Goal: Find specific page/section: Find specific page/section

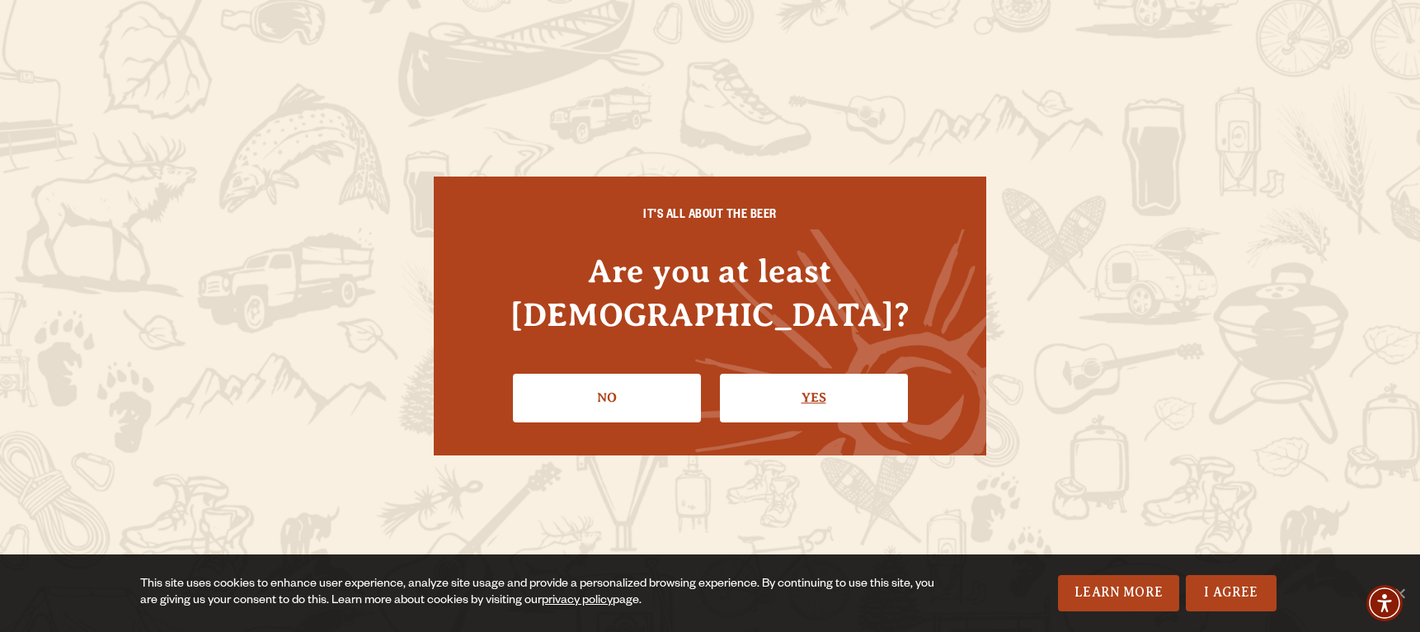
click at [754, 388] on link "Yes" at bounding box center [814, 398] width 188 height 48
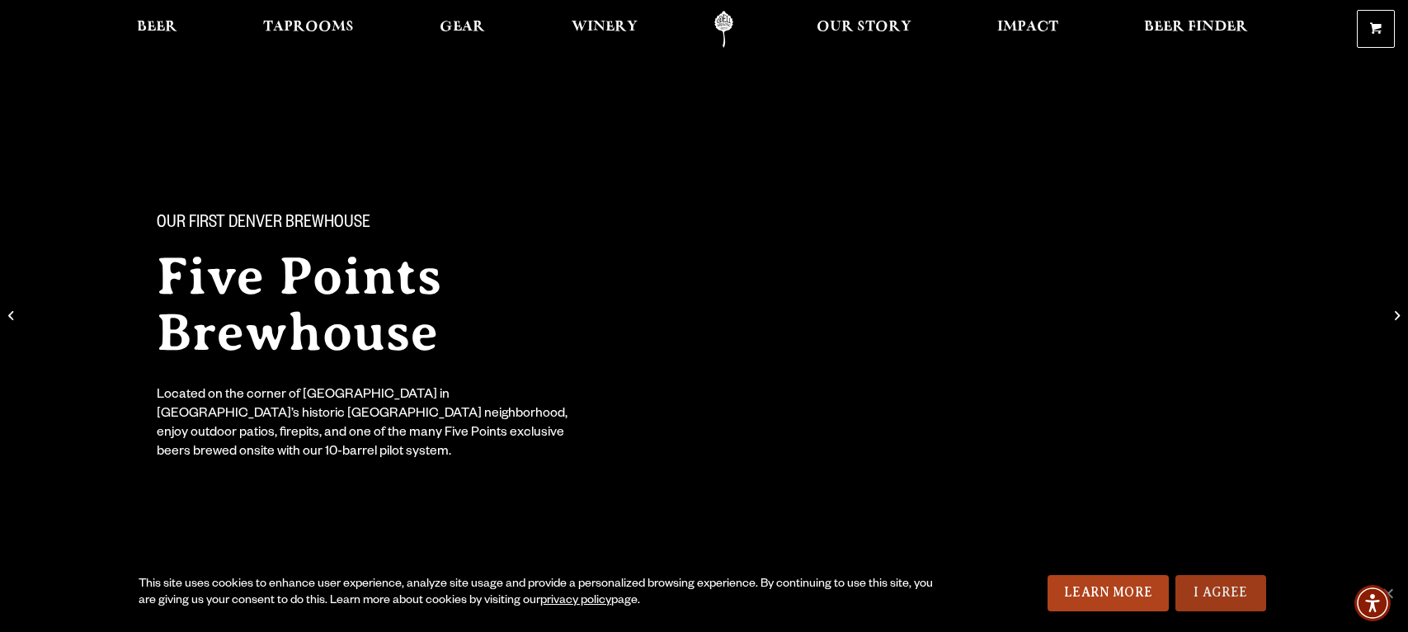
click at [1237, 594] on link "I Agree" at bounding box center [1220, 593] width 91 height 36
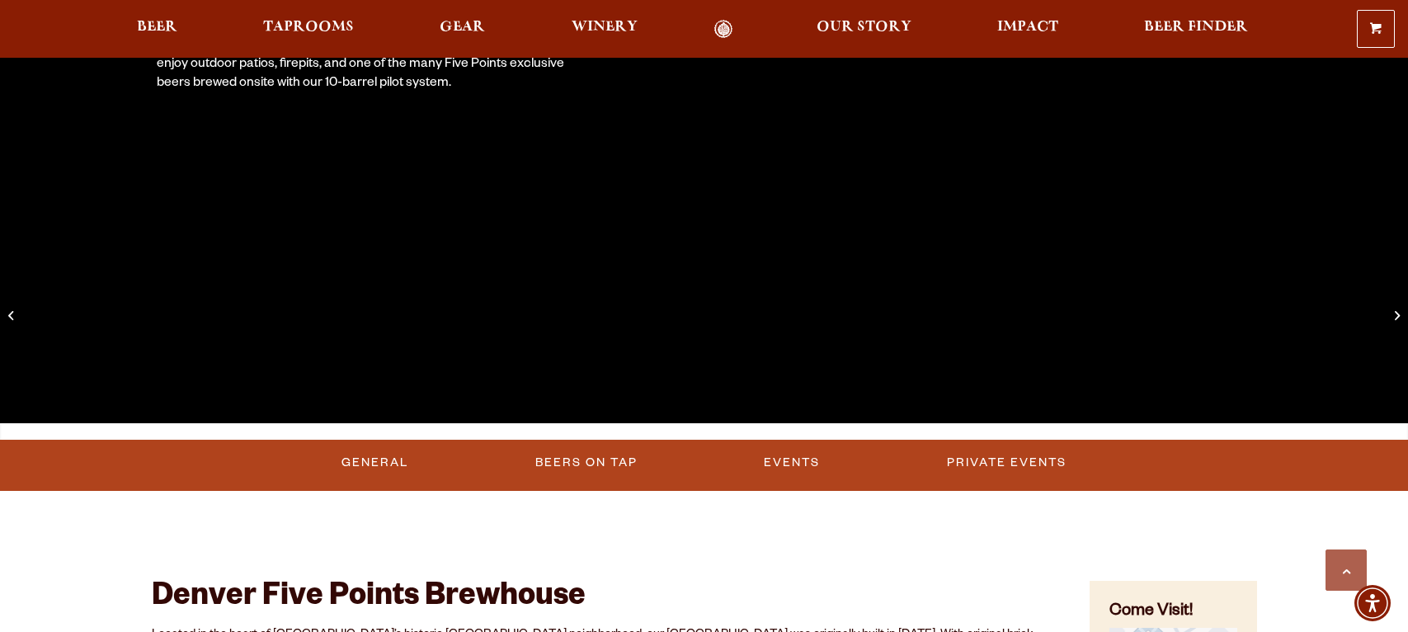
scroll to position [301, 0]
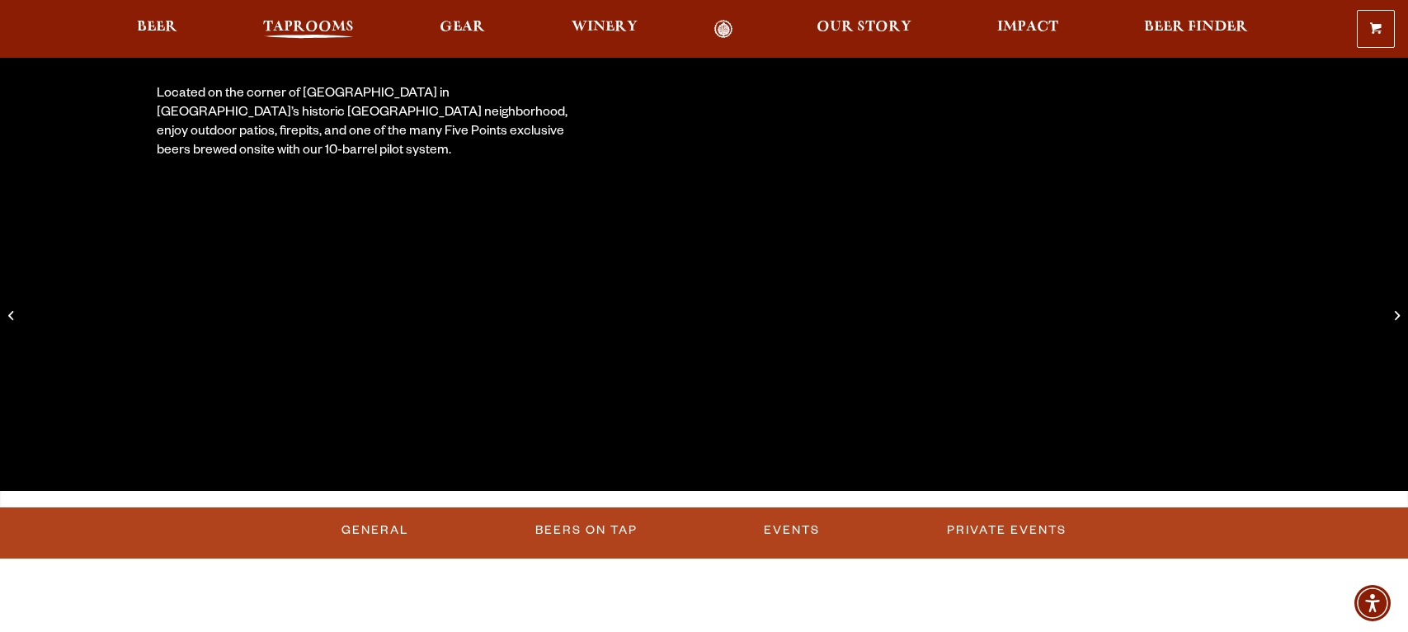
click at [303, 22] on span "Taprooms" at bounding box center [308, 27] width 91 height 13
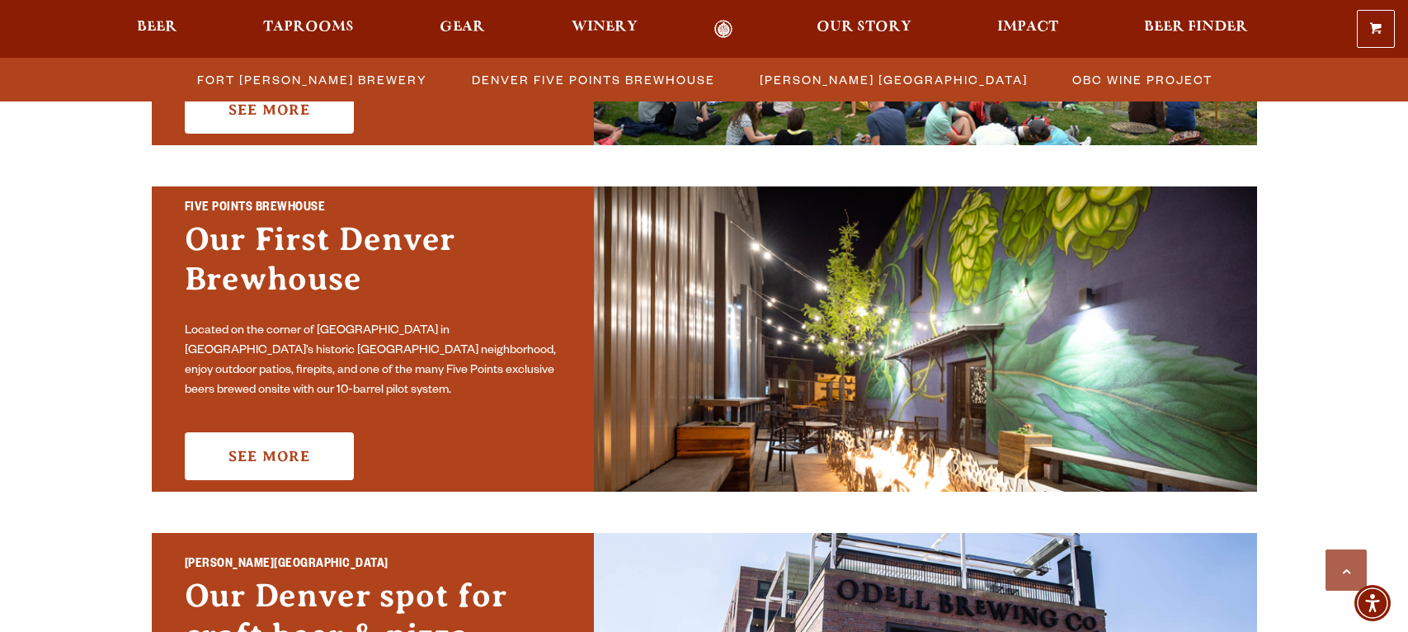
scroll to position [828, 0]
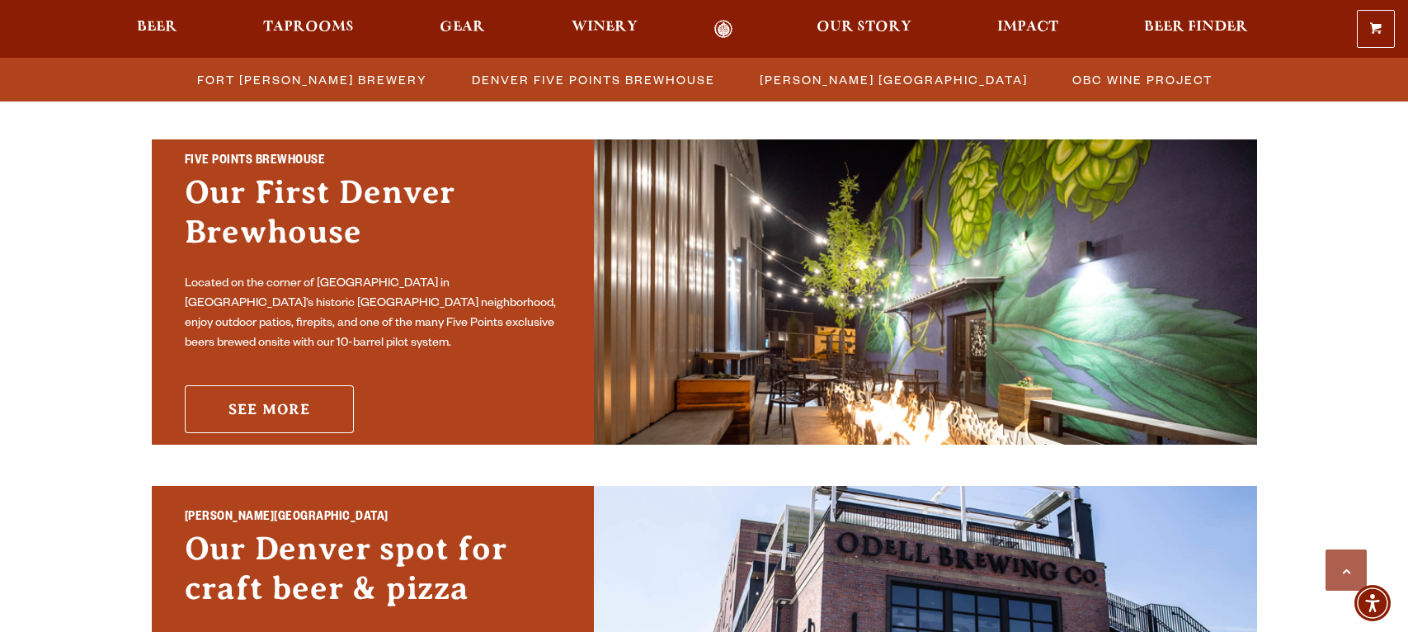
click at [292, 398] on link "See More" at bounding box center [269, 409] width 169 height 48
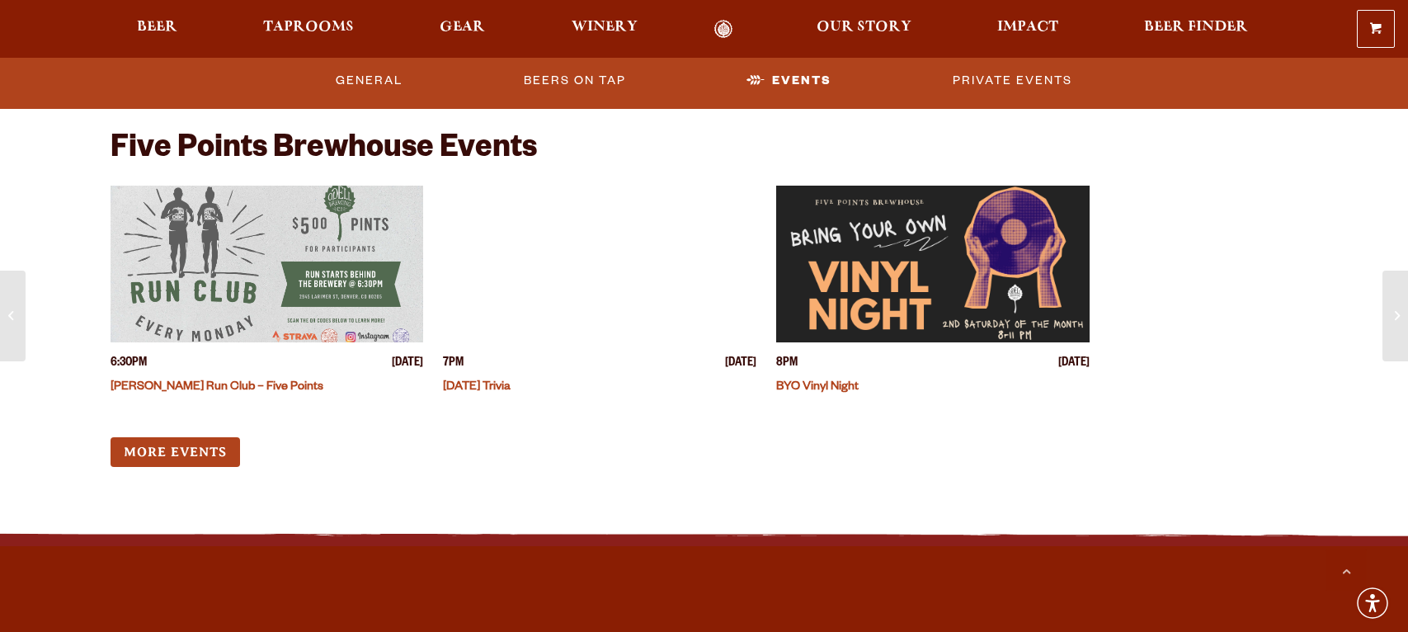
scroll to position [5328, 0]
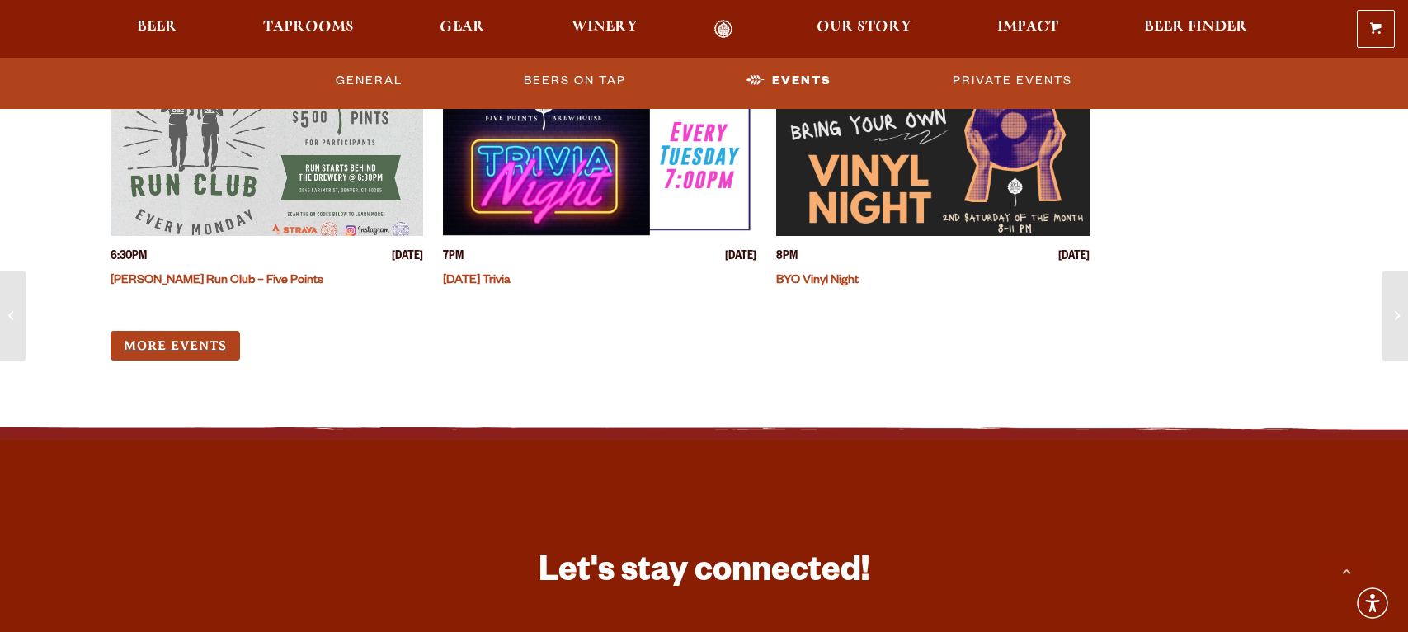
click at [209, 342] on link "More Events" at bounding box center [176, 346] width 130 height 31
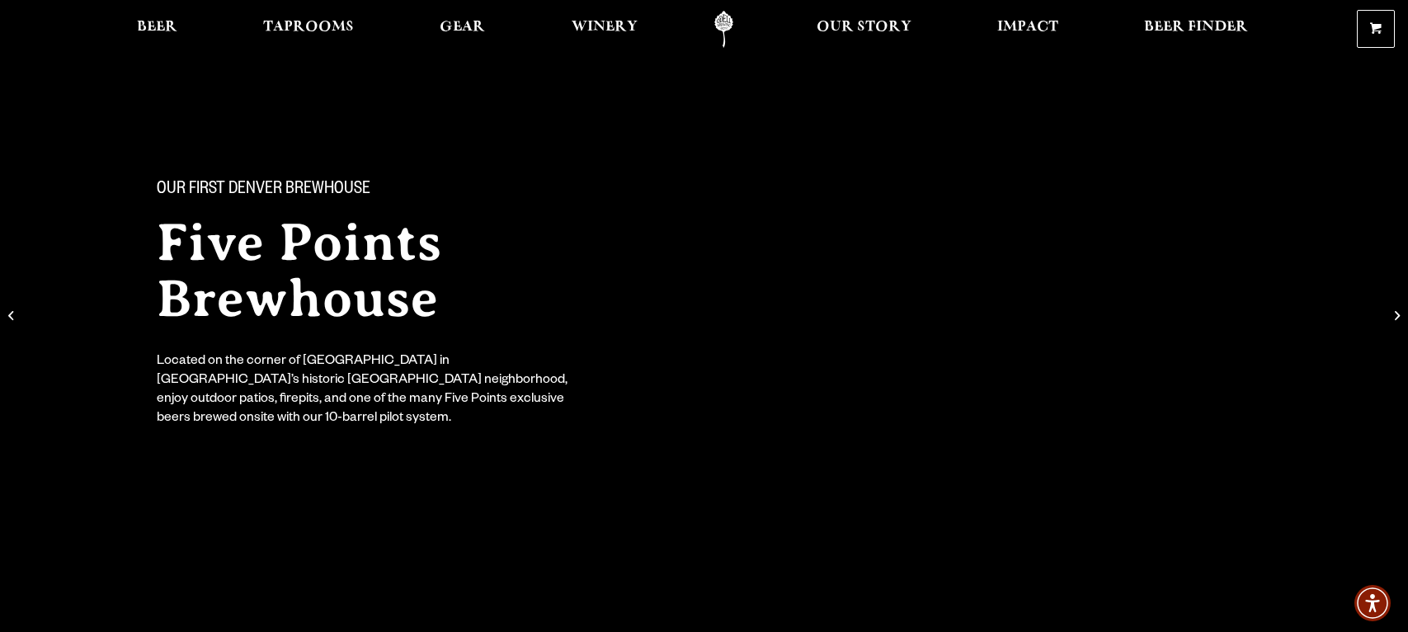
scroll to position [0, 0]
